Goal: Task Accomplishment & Management: Manage account settings

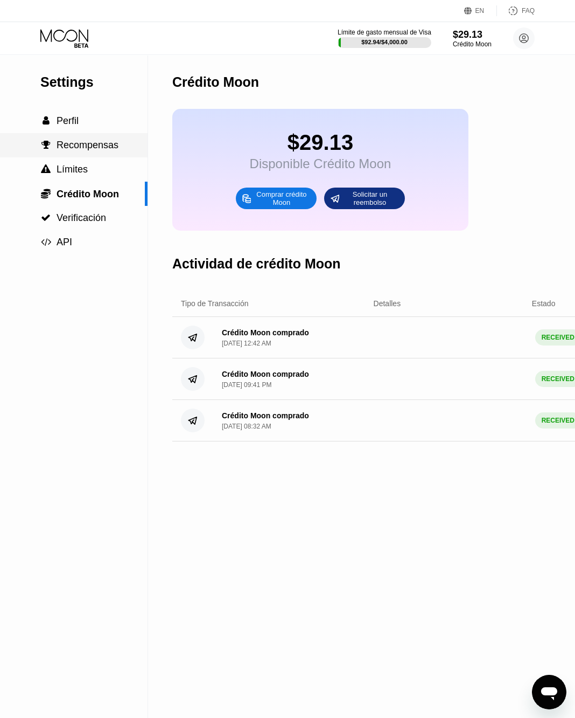
click at [78, 143] on span "Recompensas" at bounding box center [88, 145] width 62 height 11
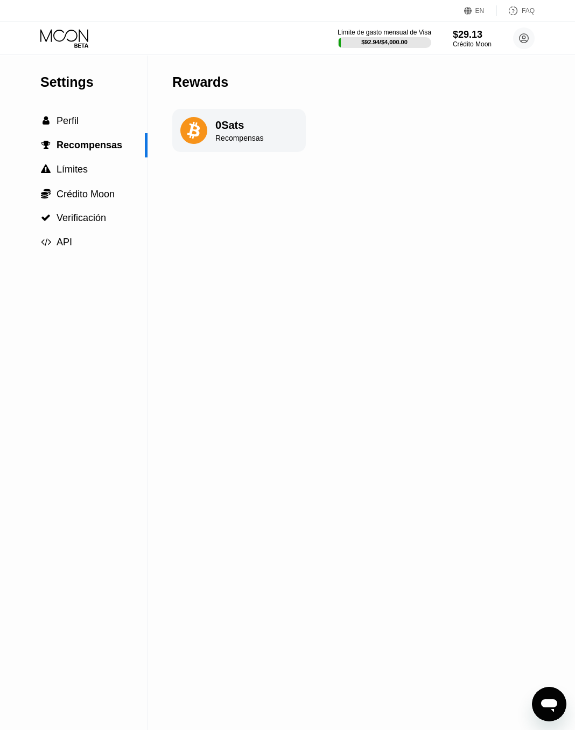
click at [72, 41] on icon at bounding box center [64, 35] width 48 height 12
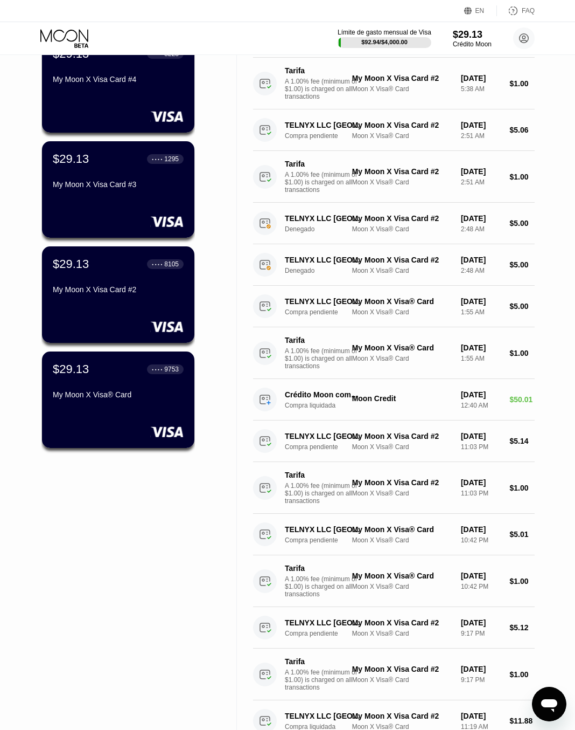
scroll to position [162, 0]
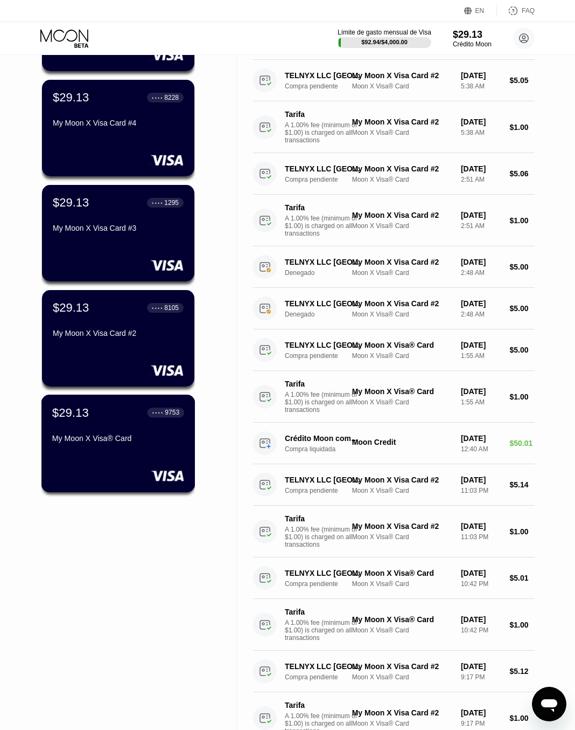
click at [112, 442] on div "My Moon X Visa® Card" at bounding box center [118, 438] width 132 height 9
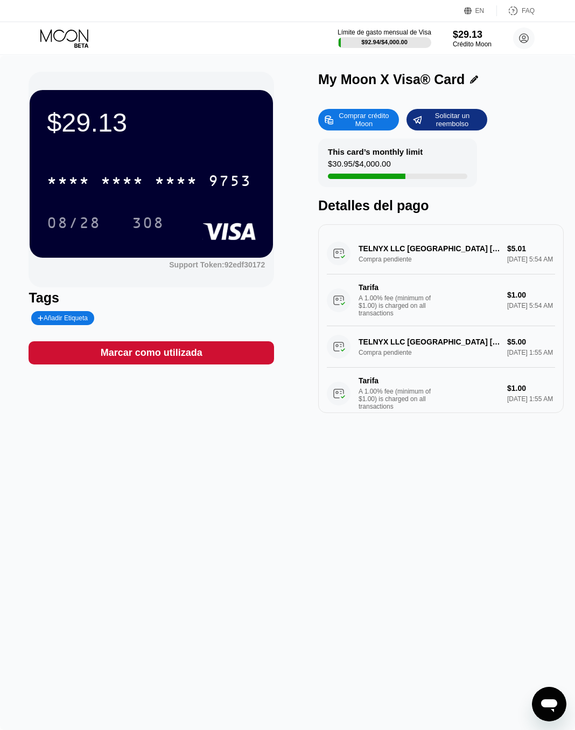
click at [154, 359] on div "Marcar como utilizada" at bounding box center [152, 352] width 102 height 12
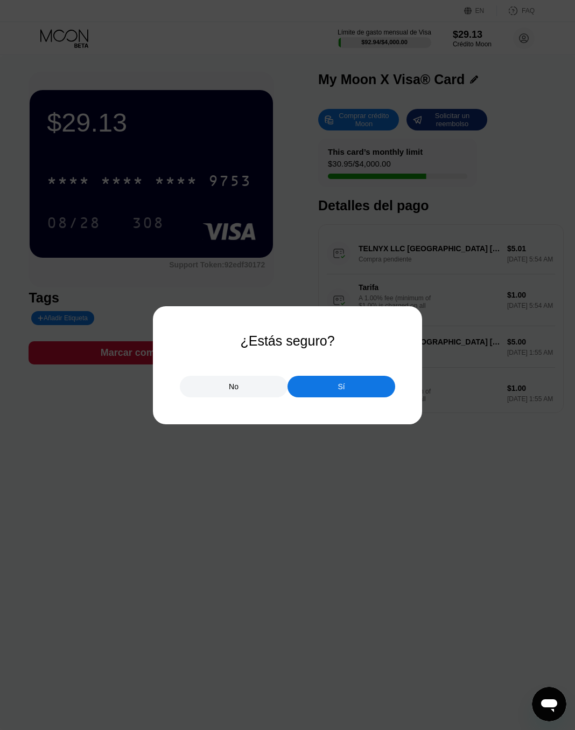
click at [318, 390] on div "Sí" at bounding box center [342, 387] width 108 height 22
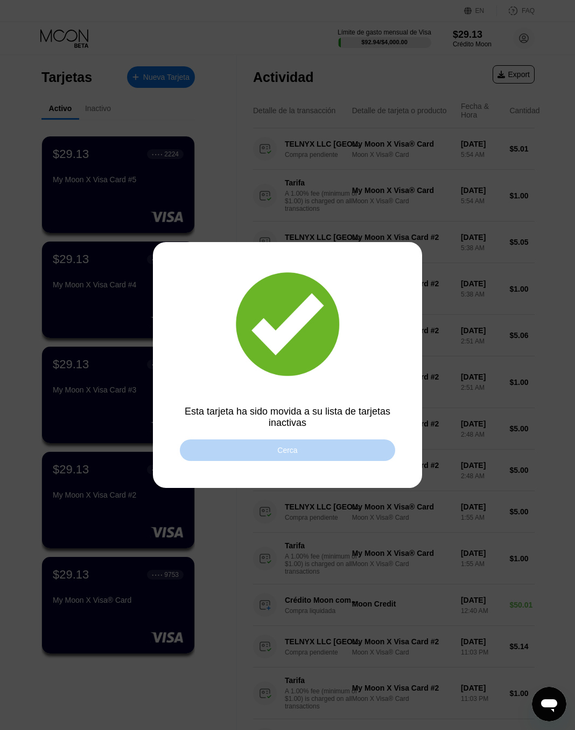
click at [290, 451] on div "Cerca" at bounding box center [288, 450] width 20 height 9
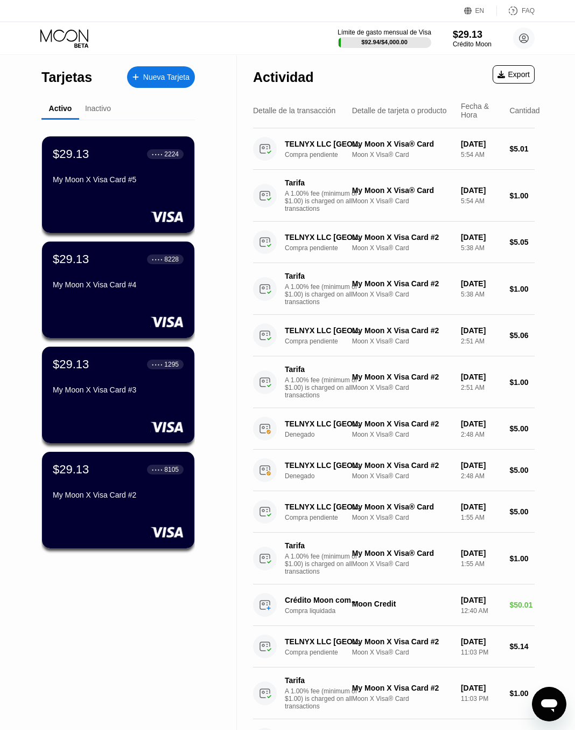
click at [112, 514] on div "$29.13 ● ● ● ● 8105 My Moon X Visa Card #2" at bounding box center [118, 500] width 152 height 96
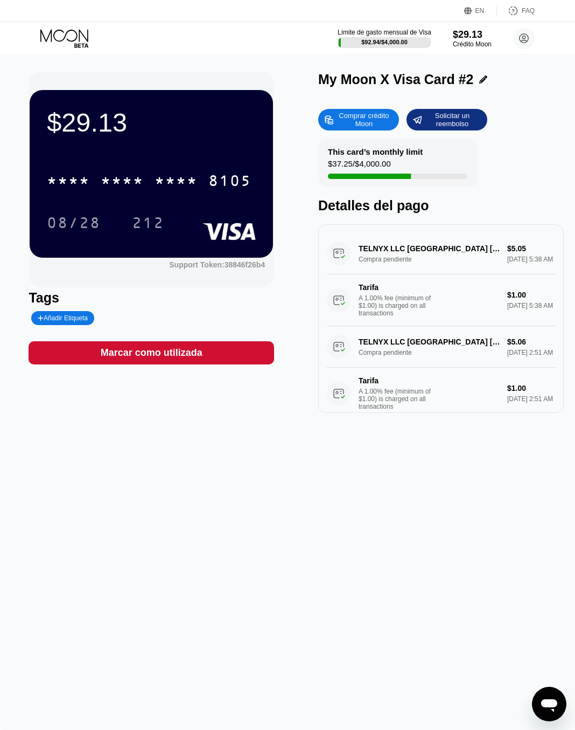
click at [180, 351] on div "Marcar como utilizada" at bounding box center [152, 352] width 102 height 12
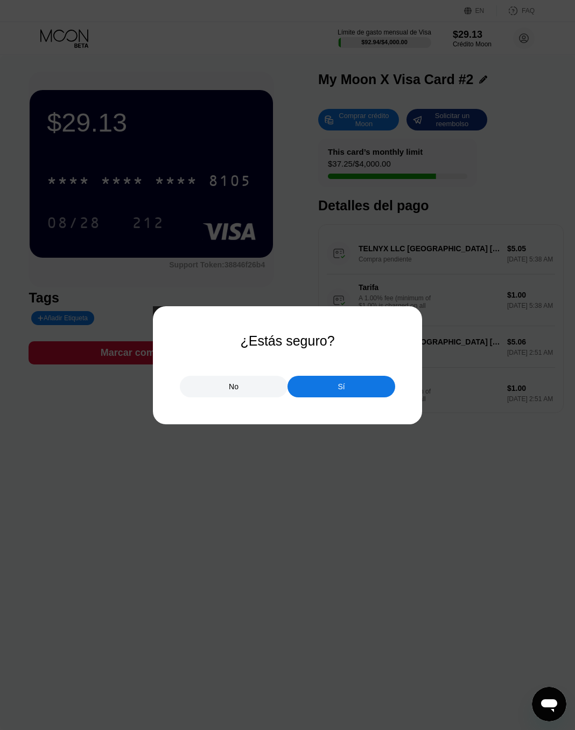
click at [332, 388] on div "Sí" at bounding box center [342, 387] width 108 height 22
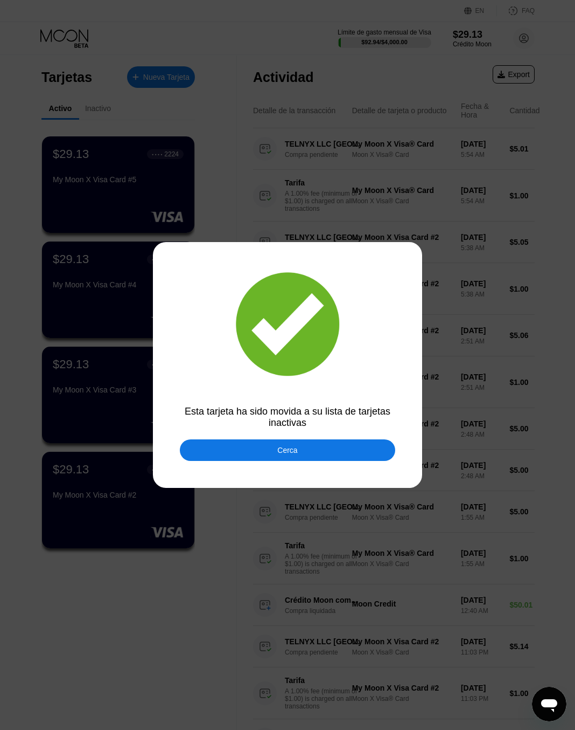
click at [254, 461] on div "Cerca" at bounding box center [288, 450] width 216 height 22
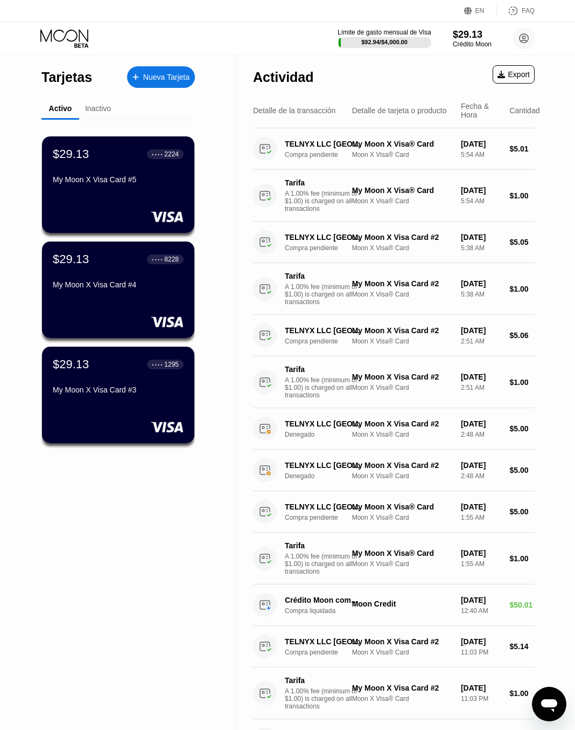
click at [516, 74] on div "Export" at bounding box center [514, 74] width 32 height 9
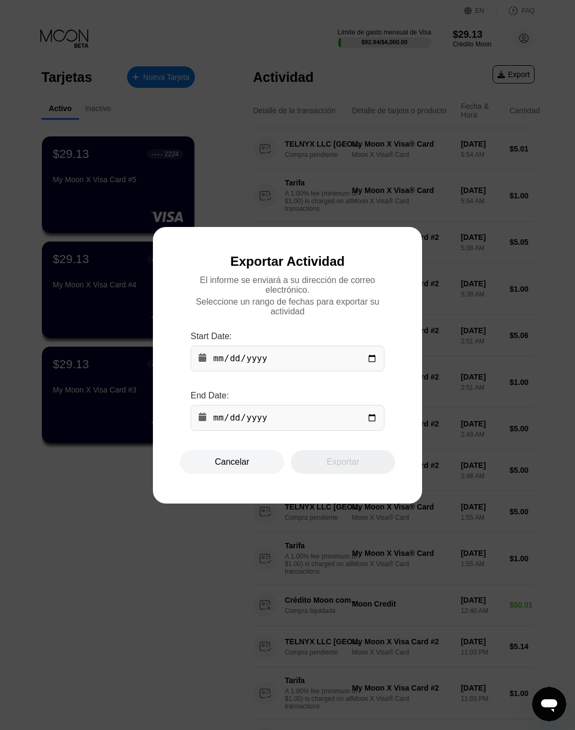
click at [310, 362] on input "date" at bounding box center [288, 358] width 194 height 26
click at [379, 352] on input "date" at bounding box center [288, 358] width 194 height 26
click at [372, 361] on input "date" at bounding box center [288, 358] width 194 height 26
click at [367, 422] on input "date" at bounding box center [288, 418] width 194 height 26
click at [394, 388] on div "El informe se enviará a su dirección de correo electrónico. Seleccione un rango…" at bounding box center [288, 362] width 216 height 175
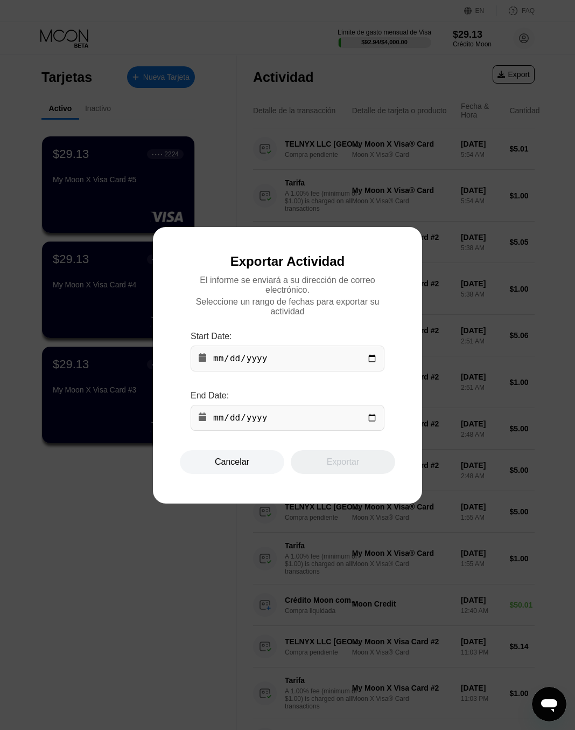
click at [374, 364] on input "date" at bounding box center [288, 358] width 194 height 26
type input "2025-07-31"
click at [377, 425] on input "date" at bounding box center [288, 418] width 194 height 26
type input "2025-09-26"
click at [333, 467] on div "Exportar" at bounding box center [343, 461] width 32 height 11
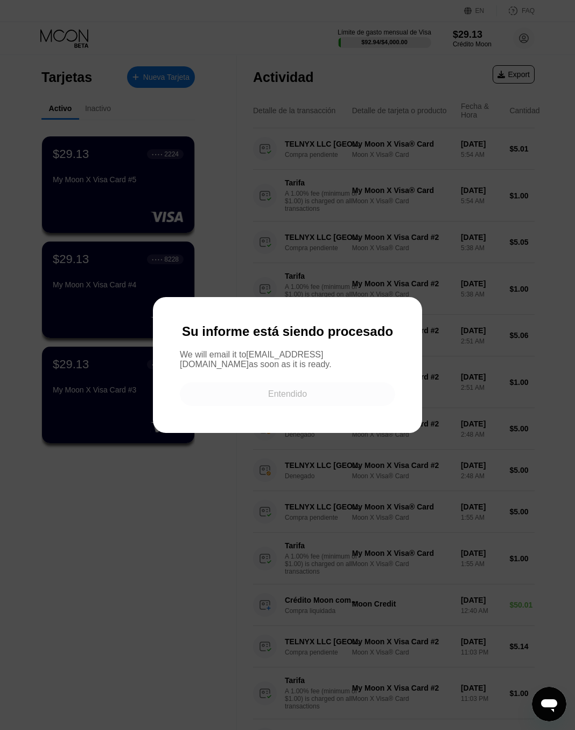
click at [304, 399] on div "Entendido" at bounding box center [287, 394] width 39 height 11
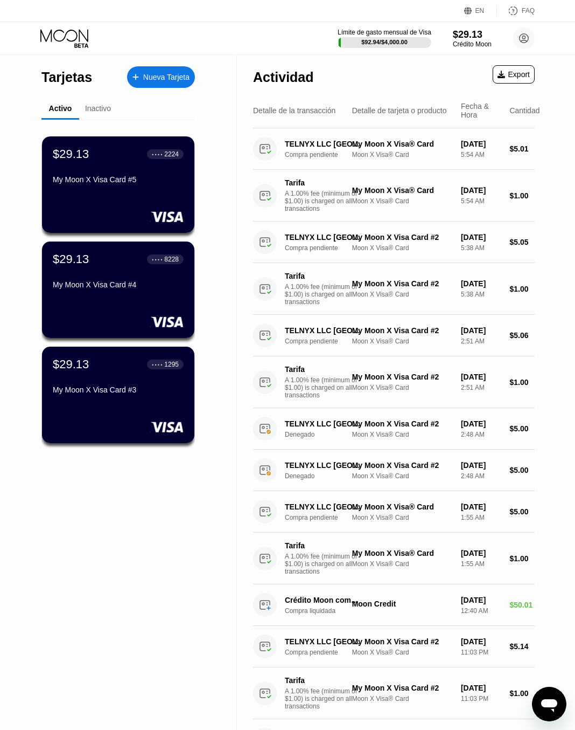
click at [503, 79] on div "Export" at bounding box center [514, 74] width 42 height 18
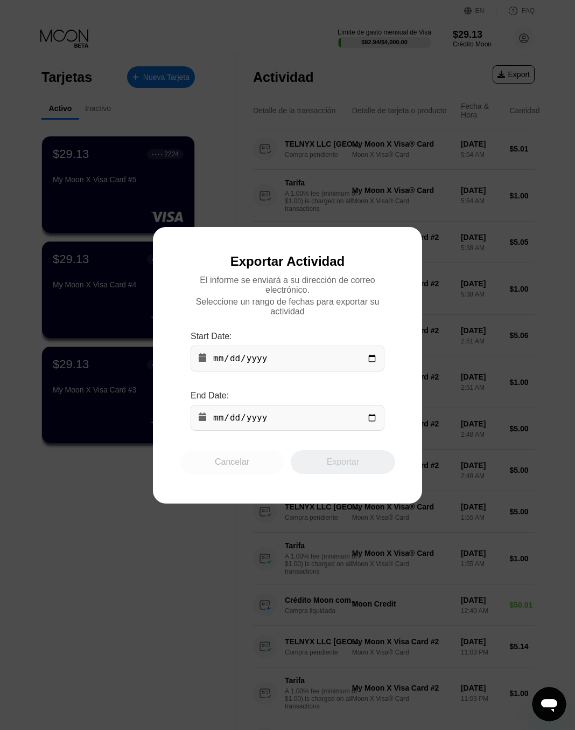
click at [230, 461] on div "Cancelar" at bounding box center [232, 462] width 105 height 24
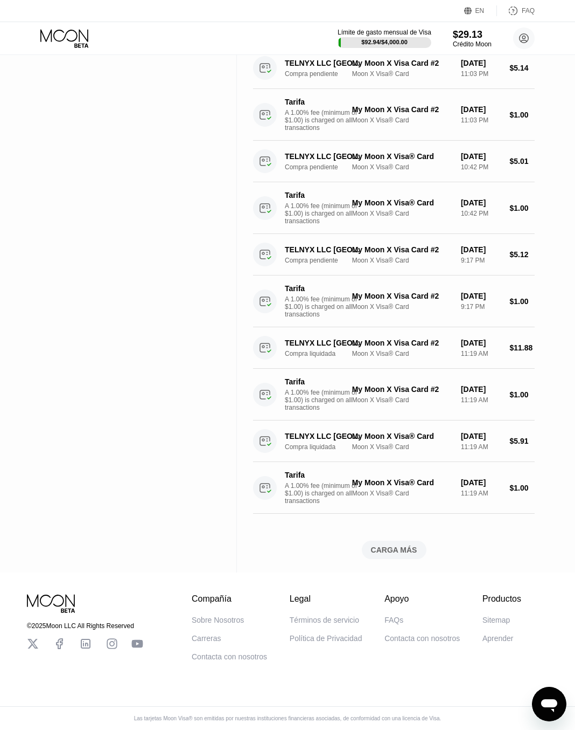
scroll to position [726, 0]
drag, startPoint x: 392, startPoint y: 356, endPoint x: 175, endPoint y: 382, distance: 218.2
click at [175, 382] on div "Tarjetas Nueva Tarjeta Activo Inactivo $29.13 ● ● ● ● 2224 My Moon X Visa Card …" at bounding box center [118, 24] width 237 height 1095
click at [410, 545] on div "CARGA MÁS" at bounding box center [394, 550] width 46 height 10
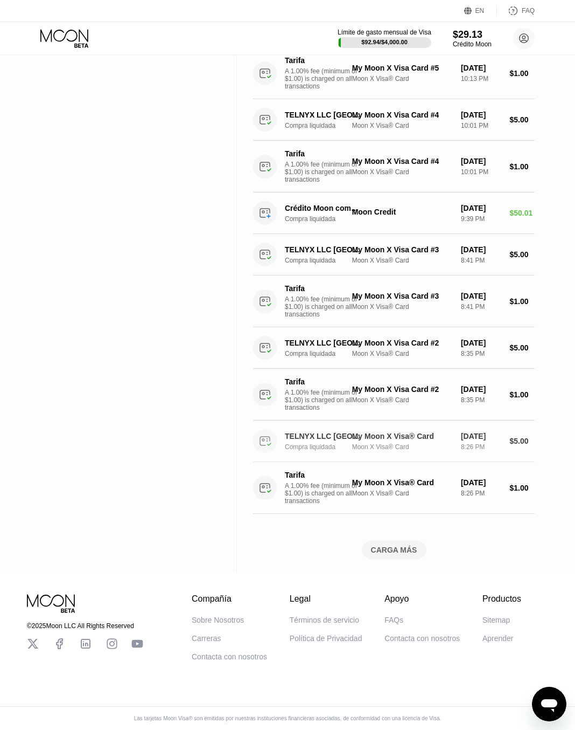
scroll to position [1518, 0]
click at [424, 550] on div "CARGA MÁS" at bounding box center [394, 549] width 65 height 18
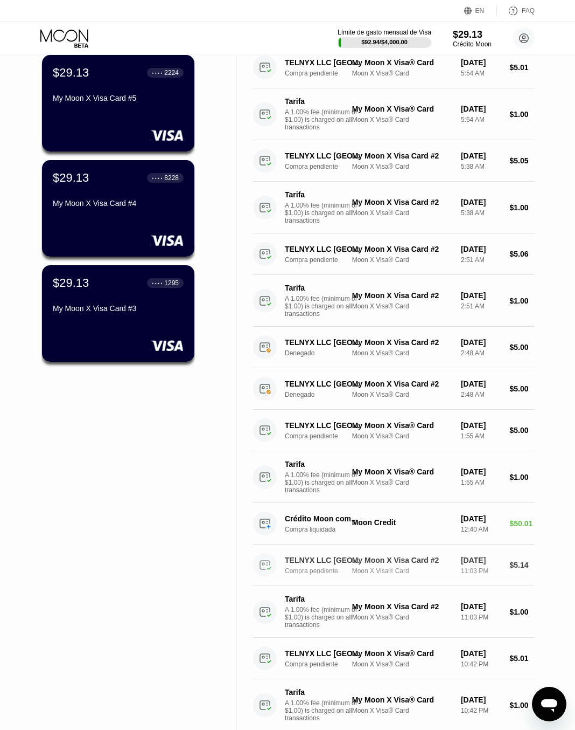
scroll to position [0, 0]
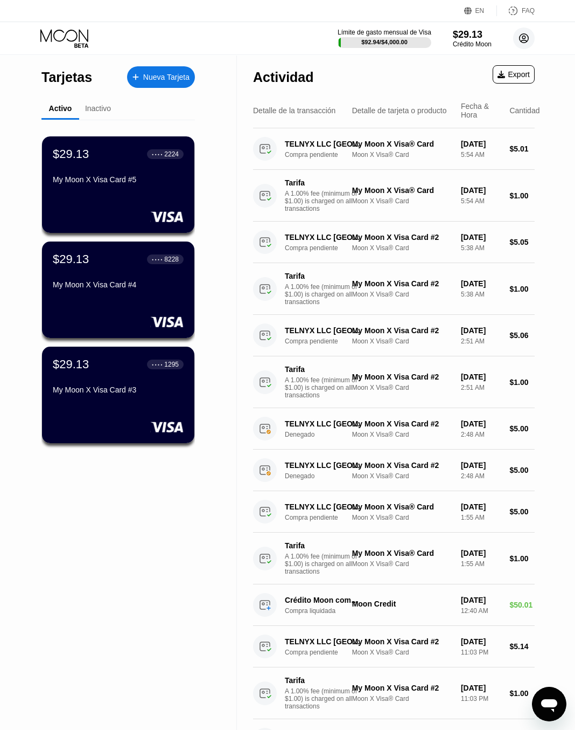
click at [524, 42] on circle at bounding box center [525, 38] width 22 height 22
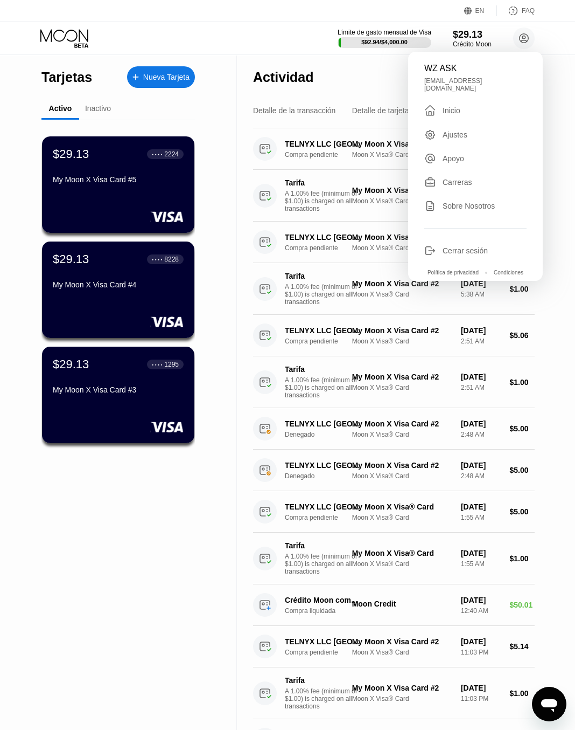
click at [452, 130] on div "Ajustes" at bounding box center [455, 134] width 25 height 9
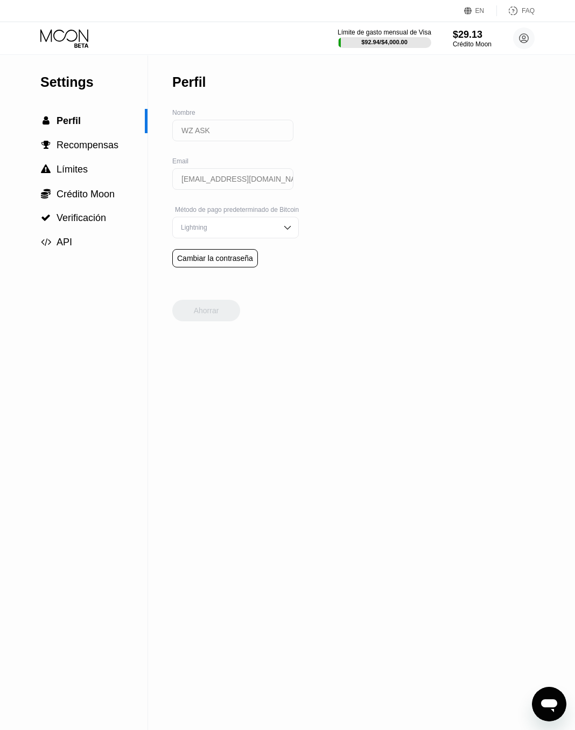
click at [276, 231] on div "Lightning" at bounding box center [227, 228] width 99 height 8
click at [293, 230] on img at bounding box center [287, 227] width 11 height 11
click at [339, 225] on div "Settings  Perfil  Recompensas  Límites  Crédito Moon  Verificación  API P…" at bounding box center [287, 393] width 575 height 674
click at [82, 144] on span "Recompensas" at bounding box center [88, 145] width 62 height 11
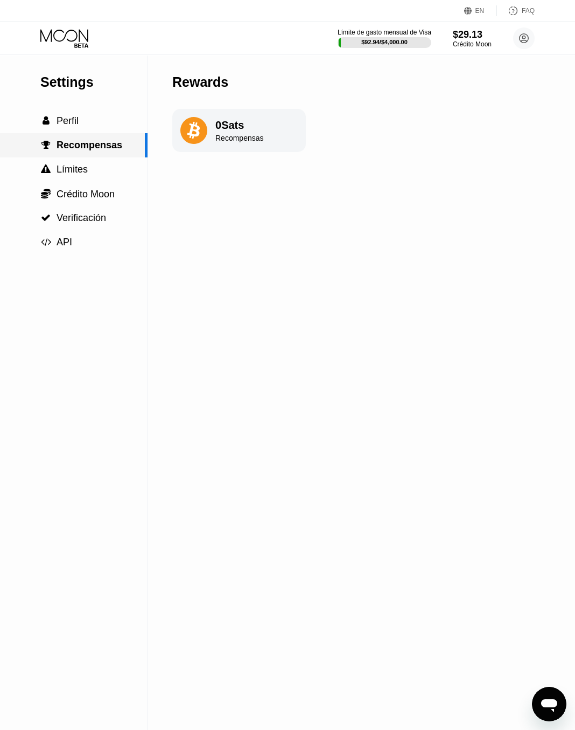
click at [75, 157] on div " Recompensas" at bounding box center [74, 145] width 148 height 24
click at [86, 168] on span "Límites" at bounding box center [72, 169] width 31 height 11
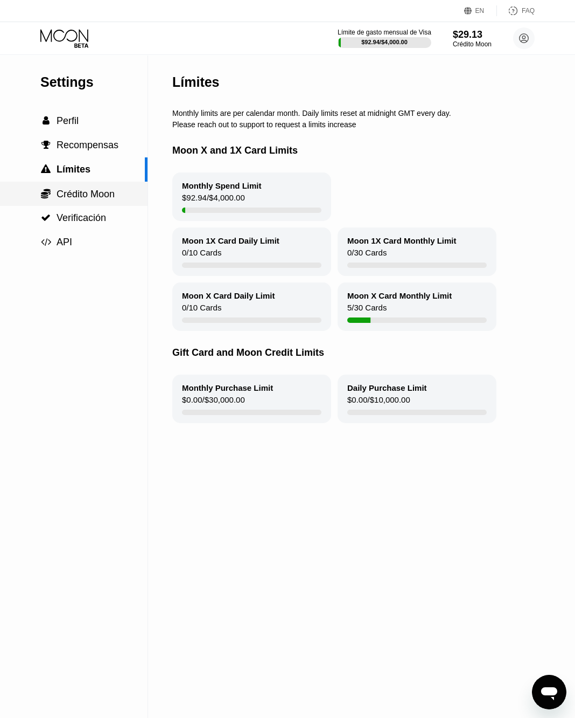
click at [101, 191] on span "Crédito Moon" at bounding box center [86, 194] width 58 height 11
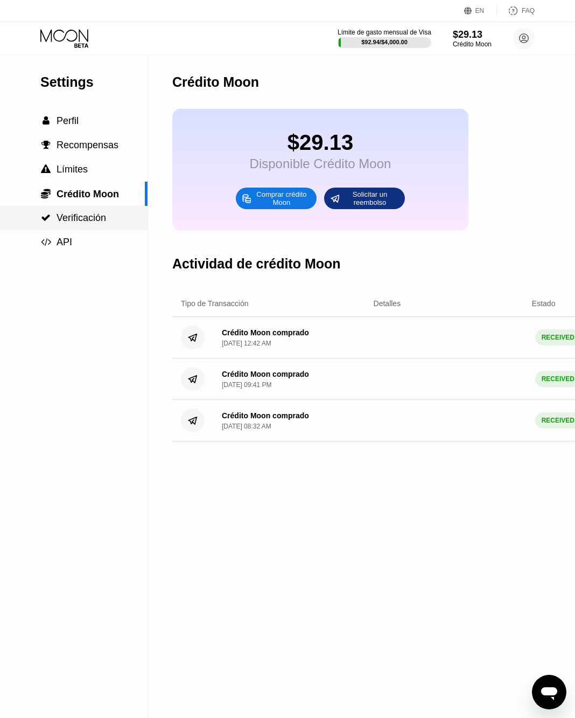
click at [102, 220] on span "Verificación" at bounding box center [82, 217] width 50 height 11
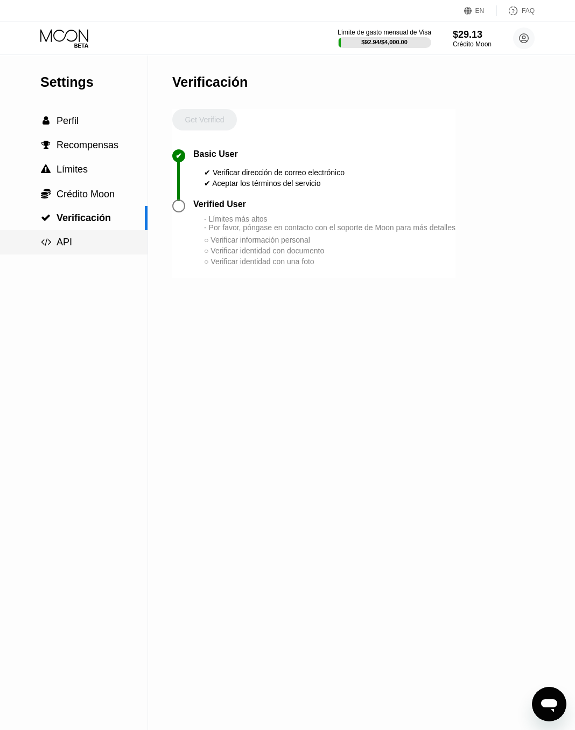
click at [68, 247] on span "API" at bounding box center [65, 242] width 16 height 11
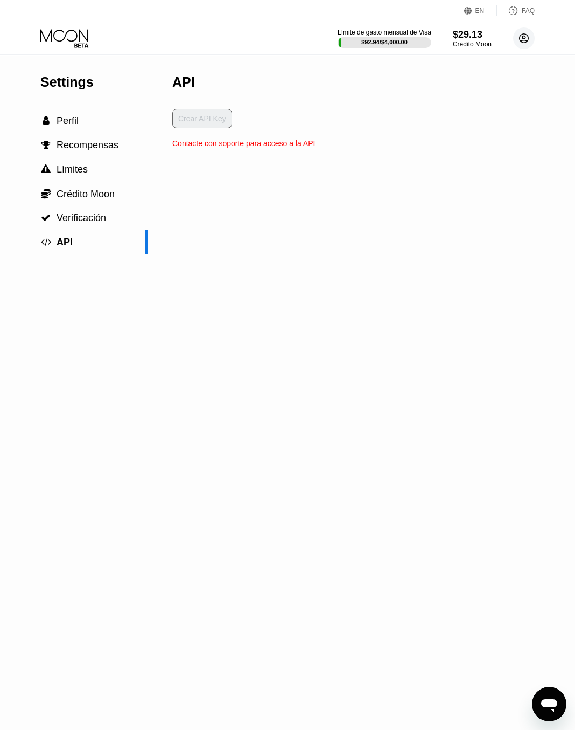
click at [529, 38] on icon at bounding box center [524, 38] width 9 height 9
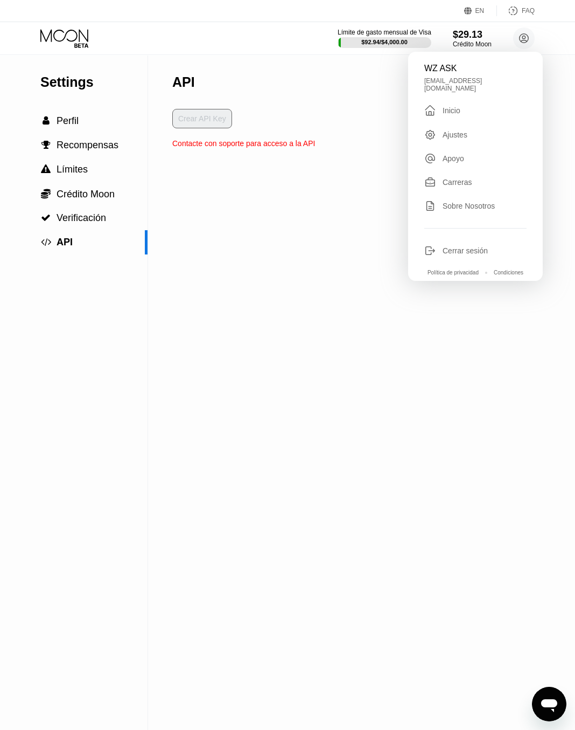
click at [331, 205] on div "Settings  Perfil  Recompensas  Límites  Crédito Moon  Verificación  API A…" at bounding box center [287, 393] width 575 height 674
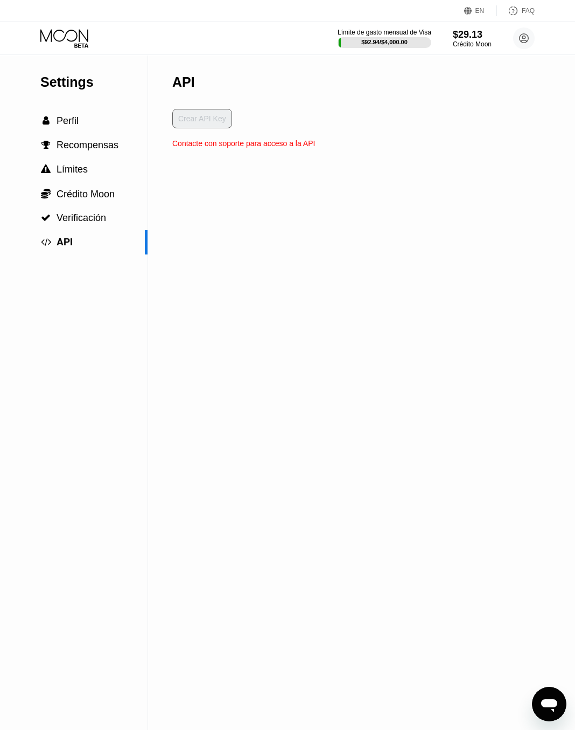
click at [65, 36] on icon at bounding box center [64, 35] width 48 height 12
